Goal: Task Accomplishment & Management: Manage account settings

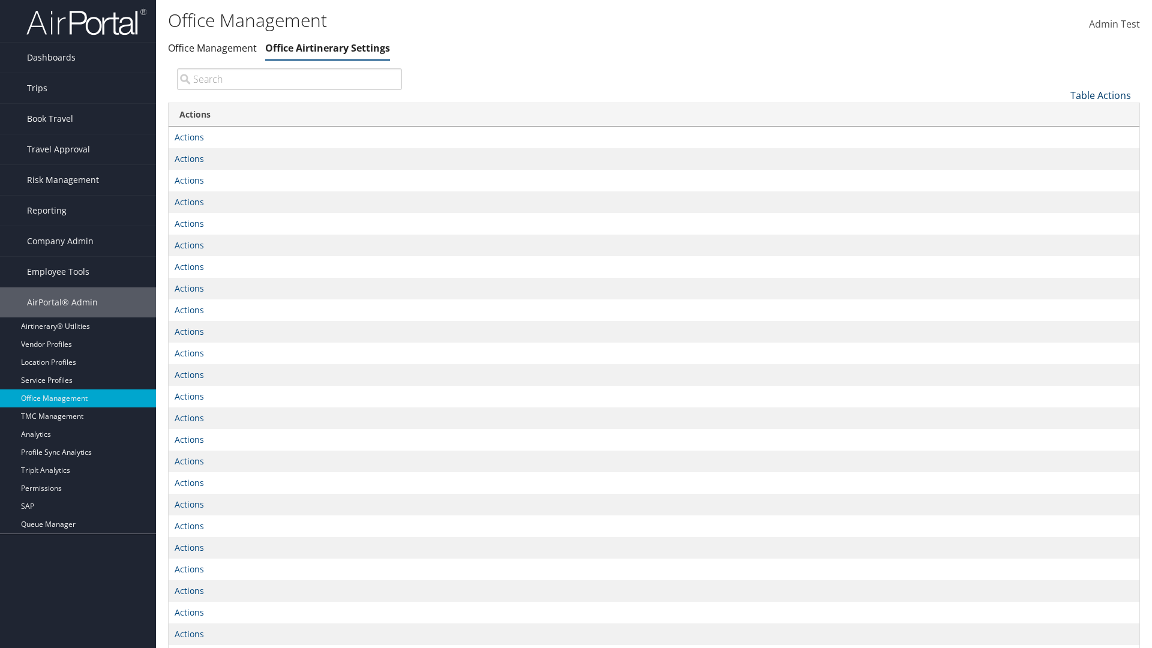
click at [1100, 95] on link "Table Actions" at bounding box center [1100, 95] width 61 height 13
click at [1060, 134] on link "Page Length" at bounding box center [1061, 134] width 158 height 20
click at [1060, 135] on link "25" at bounding box center [1061, 135] width 158 height 20
click at [1100, 89] on link "Table Actions" at bounding box center [1100, 95] width 61 height 13
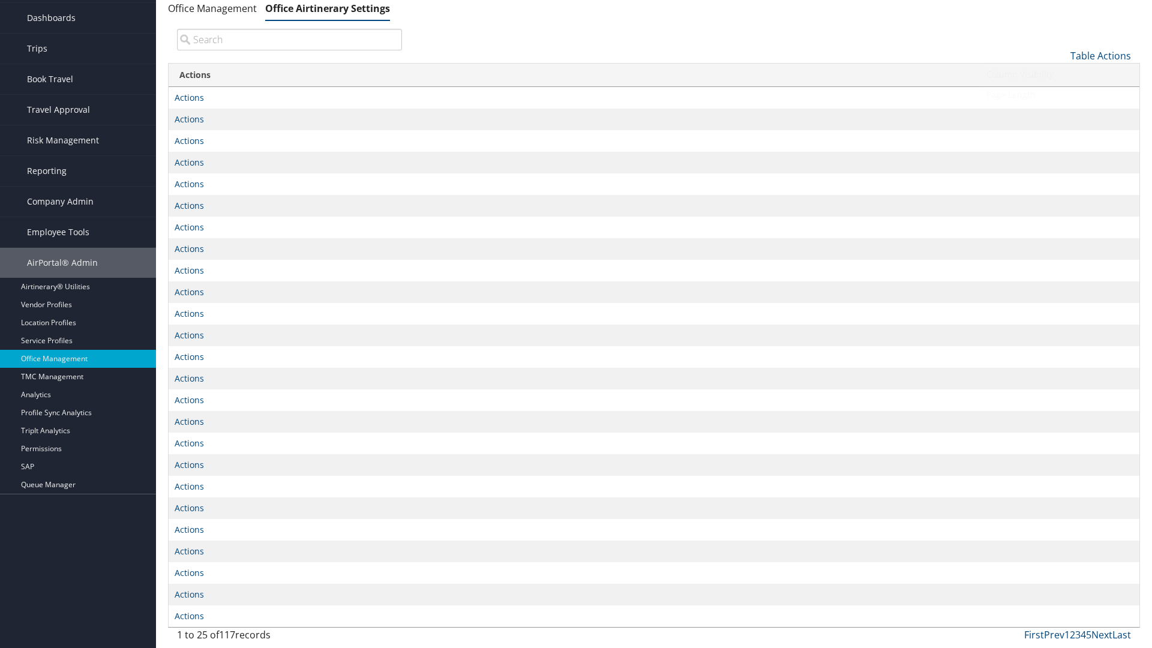
click at [1060, 94] on link "Page Length" at bounding box center [1061, 95] width 158 height 20
click at [1060, 116] on link "50" at bounding box center [1061, 116] width 158 height 20
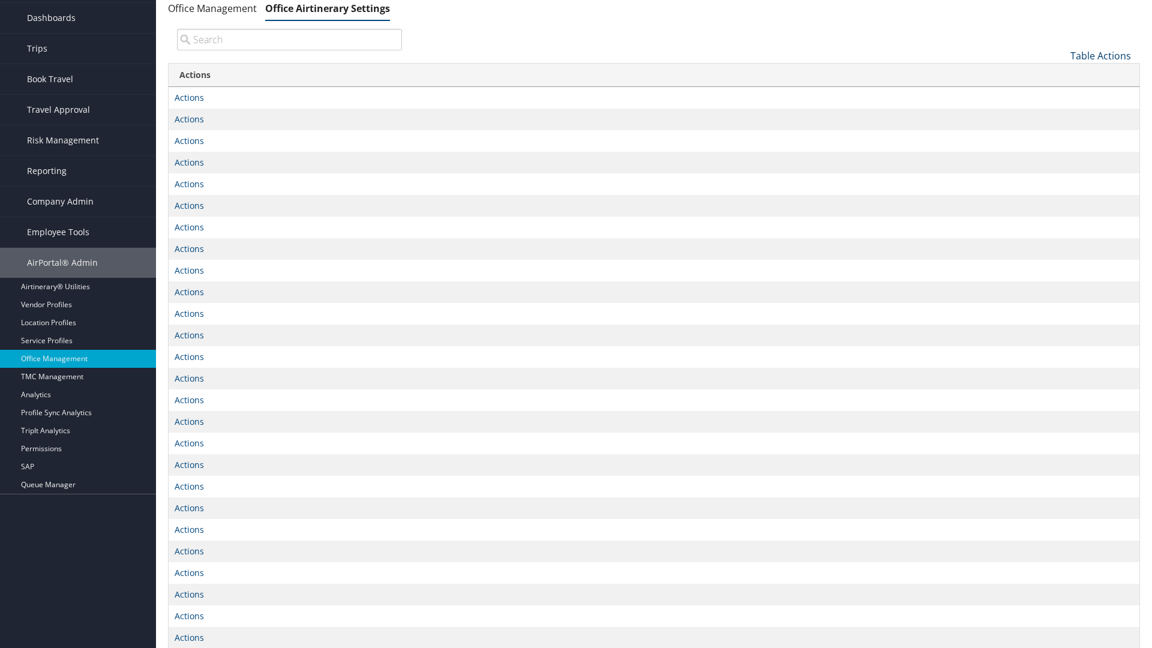
click at [1100, 55] on link "Table Actions" at bounding box center [1100, 55] width 61 height 13
click at [1060, 94] on link "Page Length" at bounding box center [1061, 95] width 158 height 20
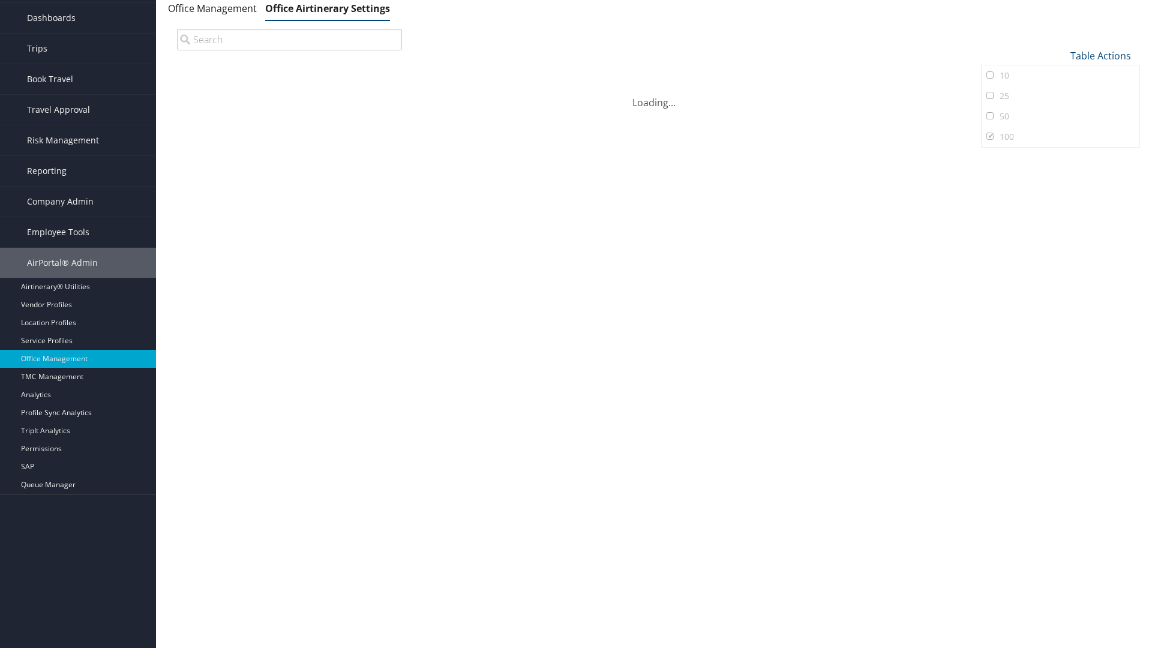
scroll to position [0, 0]
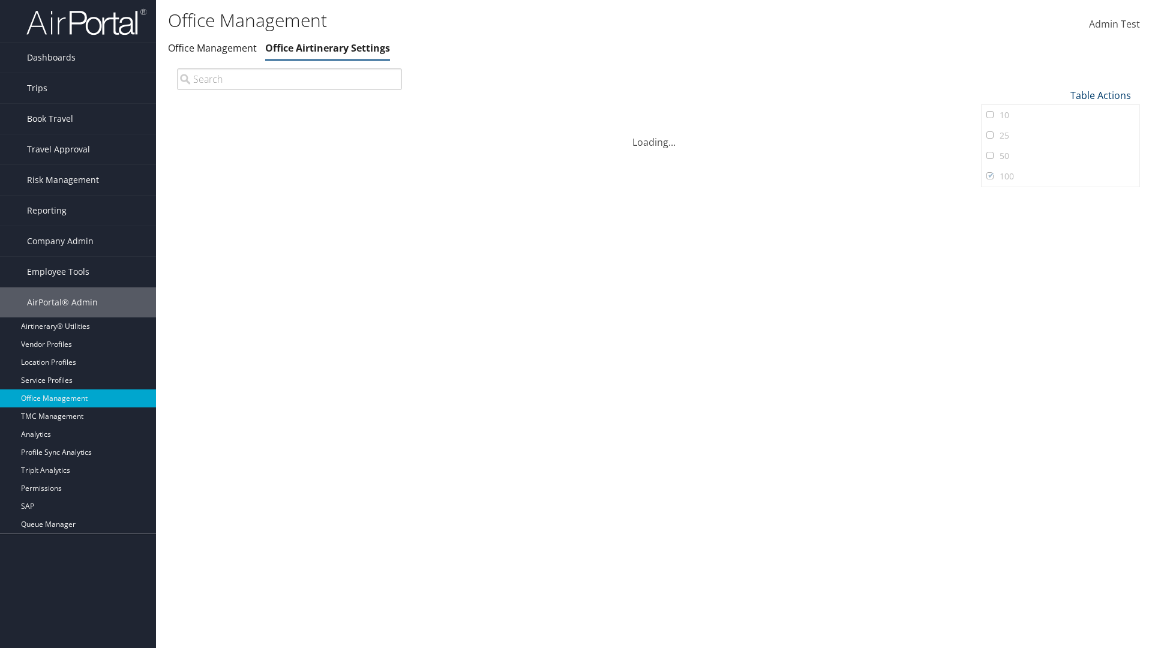
click at [1100, 89] on link "Table Actions" at bounding box center [1100, 95] width 61 height 13
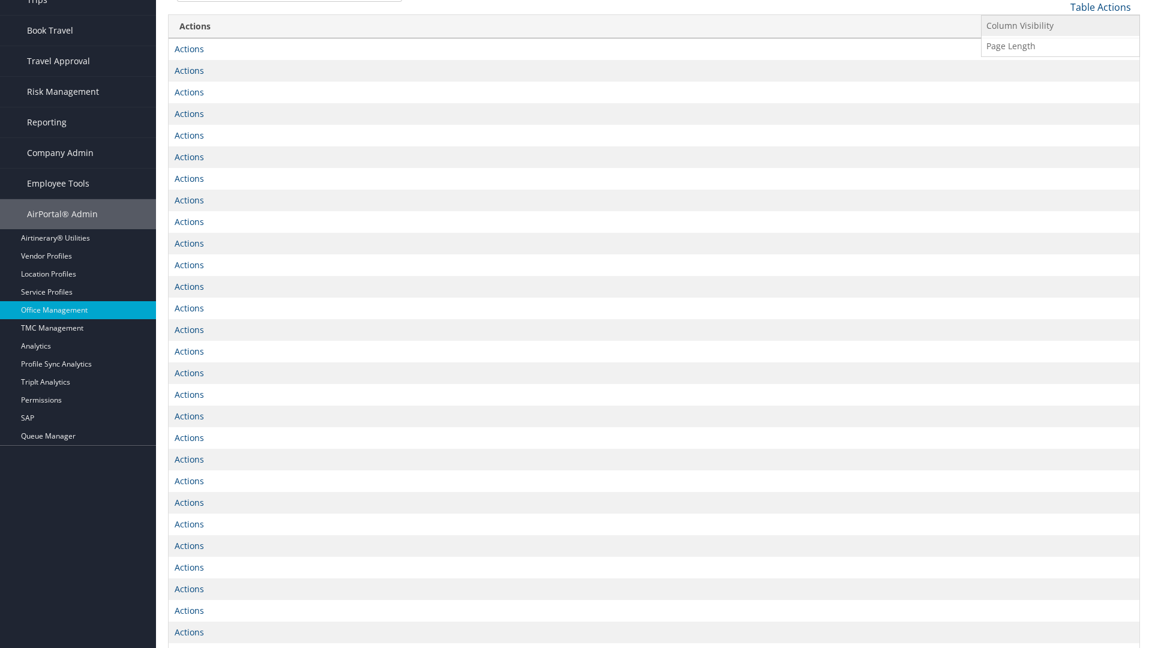
click at [1060, 25] on link "Column Visibility" at bounding box center [1061, 26] width 158 height 20
